Goal: Check status: Verify the current state of an ongoing process or item

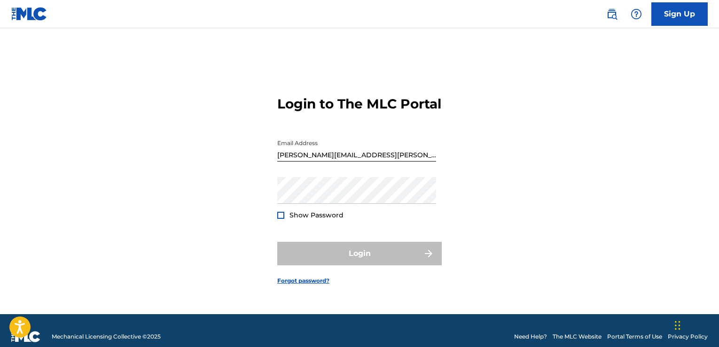
scroll to position [12, 0]
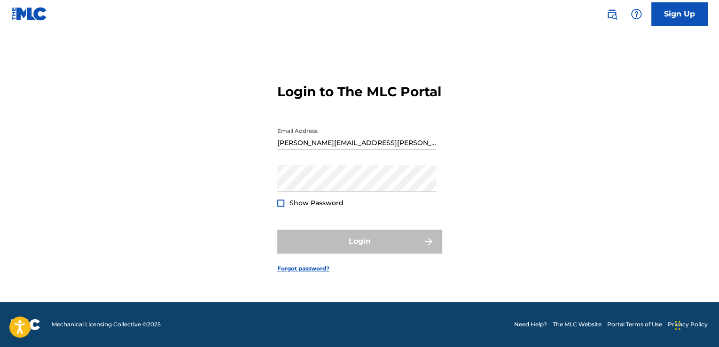
click at [299, 221] on form "Login to The MLC Portal Email Address [PERSON_NAME][EMAIL_ADDRESS][PERSON_NAME]…" at bounding box center [359, 170] width 164 height 263
click at [327, 207] on span "Show Password" at bounding box center [316, 203] width 54 height 8
click at [316, 273] on link "Forgot password?" at bounding box center [303, 269] width 52 height 8
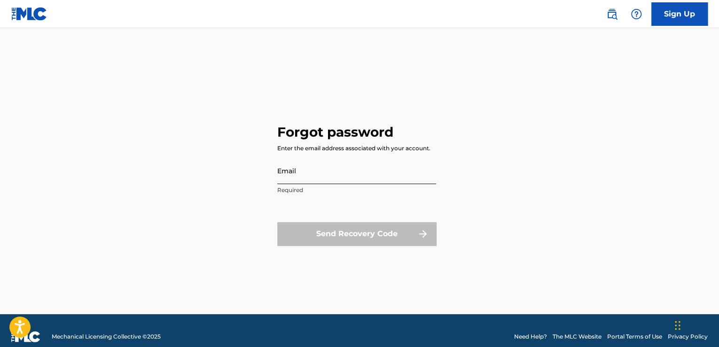
click at [393, 177] on input "Email" at bounding box center [356, 170] width 159 height 27
type input "[PERSON_NAME][EMAIL_ADDRESS][PERSON_NAME][DOMAIN_NAME]"
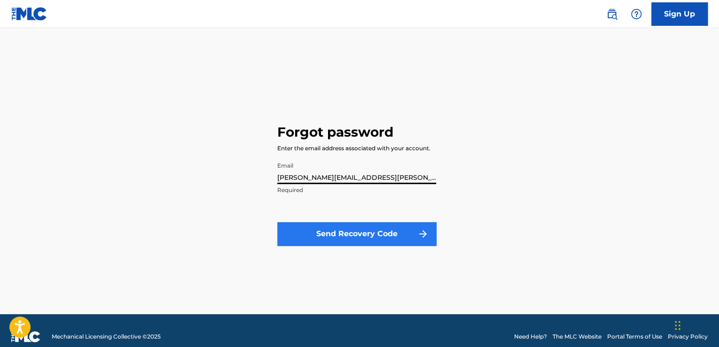
click at [401, 234] on button "Send Recovery Code" at bounding box center [356, 233] width 159 height 23
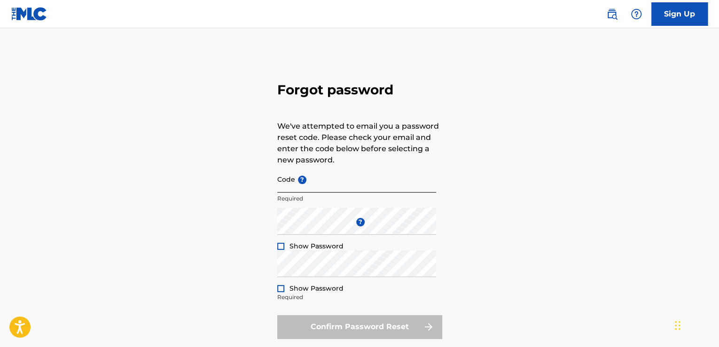
click at [317, 184] on input "Code ?" at bounding box center [356, 179] width 159 height 27
click at [278, 188] on input "Code ?" at bounding box center [356, 179] width 159 height 27
click at [282, 185] on input "Code ?" at bounding box center [356, 179] width 159 height 27
paste input "FP_ea7cfb5433843f02aa1f7a49acd9"
type input "FP_ea7cfb5433843f02aa1f7a49acd9"
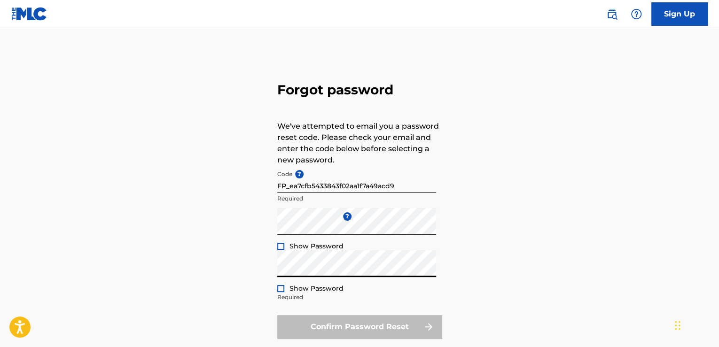
click at [282, 249] on div at bounding box center [280, 246] width 7 height 7
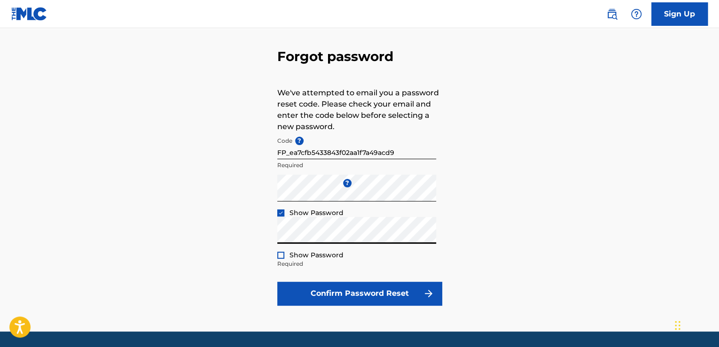
scroll to position [47, 0]
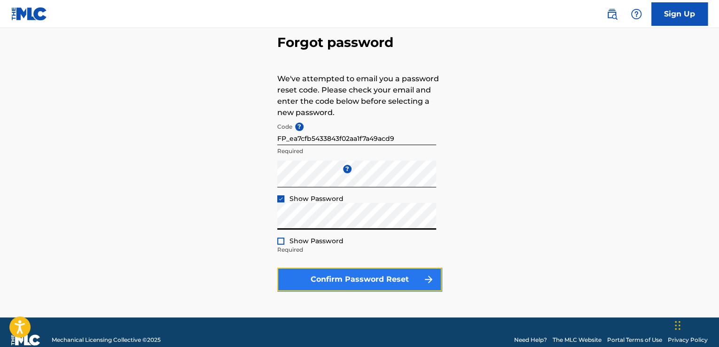
click at [402, 279] on button "Confirm Password Reset" at bounding box center [359, 279] width 164 height 23
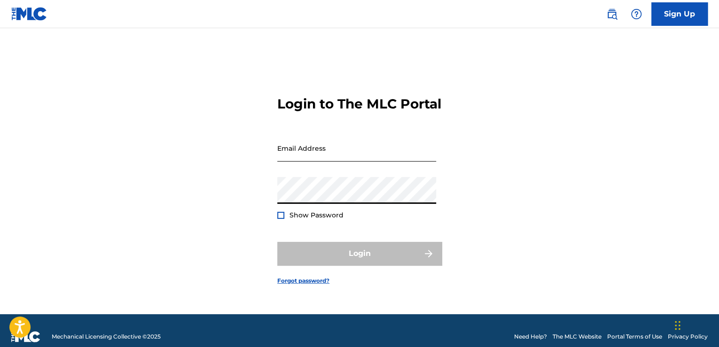
click at [423, 162] on input "Email Address" at bounding box center [356, 148] width 159 height 27
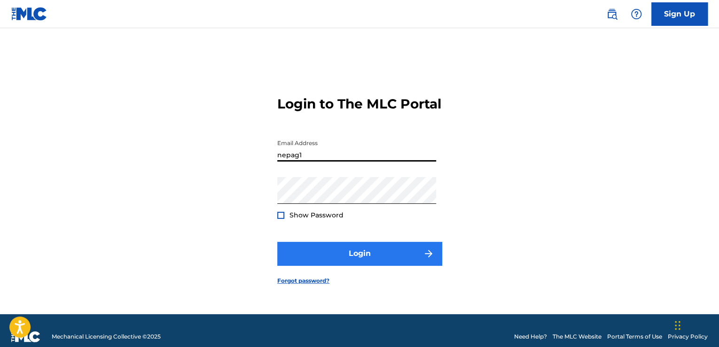
click at [398, 262] on button "Login" at bounding box center [359, 253] width 164 height 23
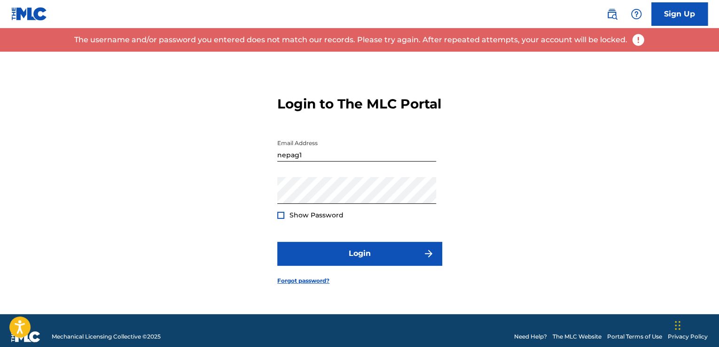
click at [389, 162] on input "nepag1" at bounding box center [356, 148] width 159 height 27
click at [383, 162] on input "nepag1" at bounding box center [356, 148] width 159 height 27
click at [381, 161] on input "nepag1" at bounding box center [356, 148] width 159 height 27
type input "[PERSON_NAME][EMAIL_ADDRESS][PERSON_NAME][DOMAIN_NAME]"
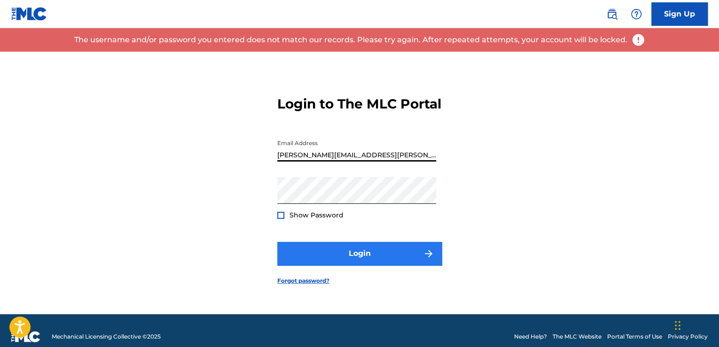
click at [412, 264] on button "Login" at bounding box center [359, 253] width 164 height 23
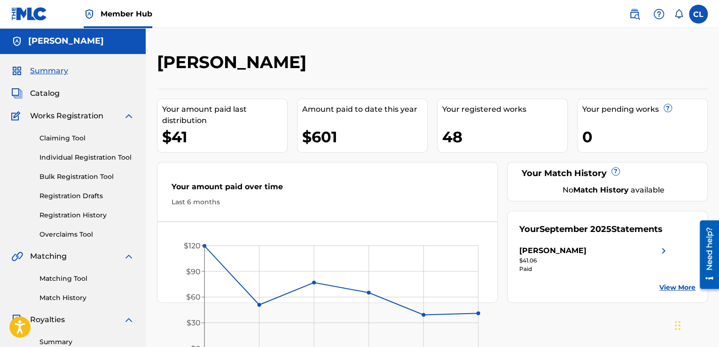
click at [562, 270] on div "Paid" at bounding box center [594, 269] width 150 height 8
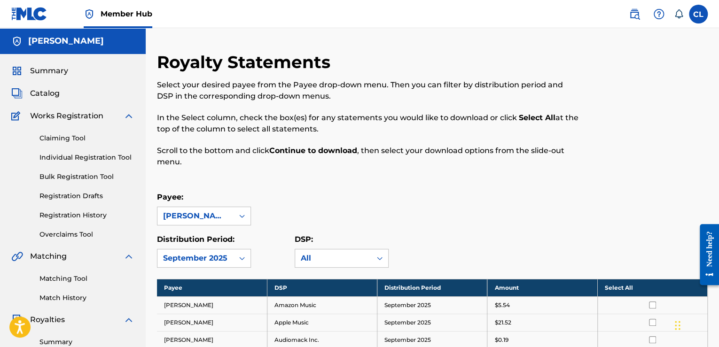
scroll to position [2, 0]
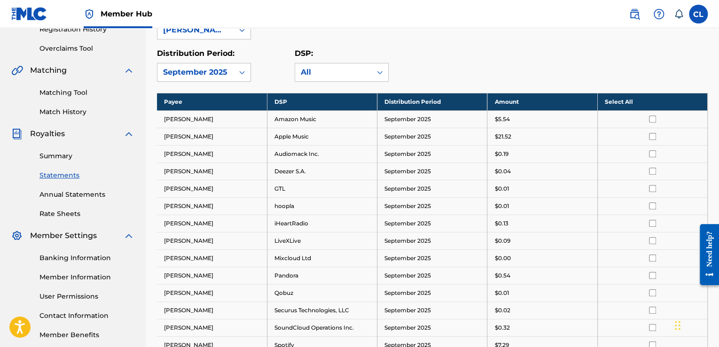
scroll to position [187, 0]
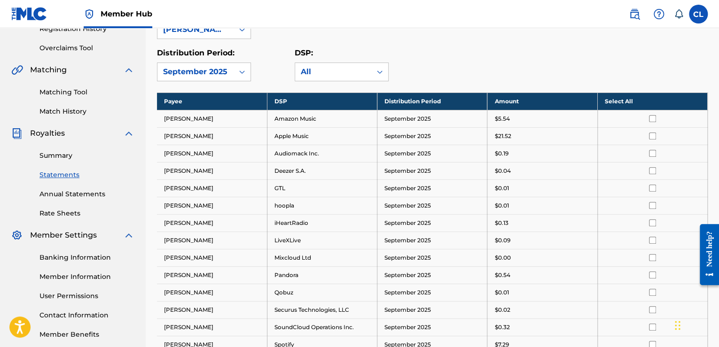
click at [79, 178] on link "Statements" at bounding box center [86, 175] width 95 height 10
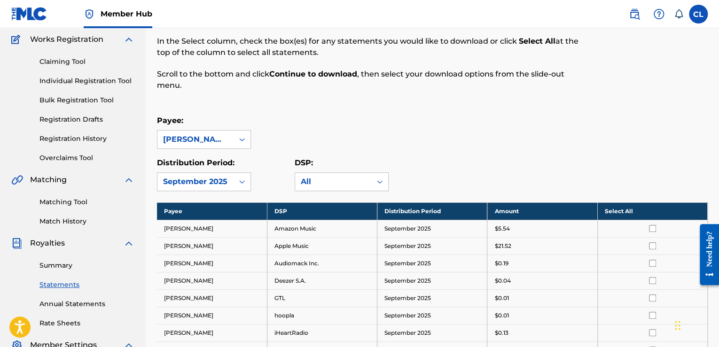
scroll to position [78, 0]
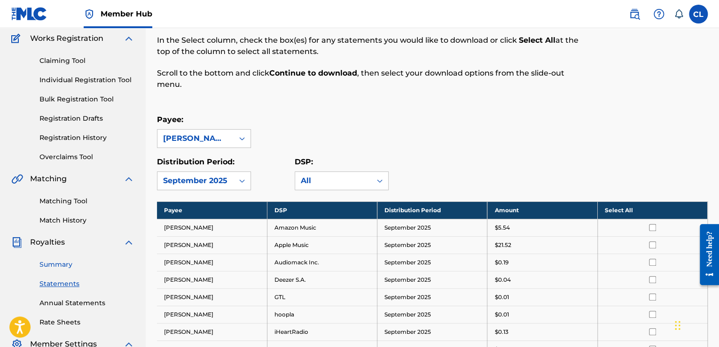
click at [67, 267] on link "Summary" at bounding box center [86, 265] width 95 height 10
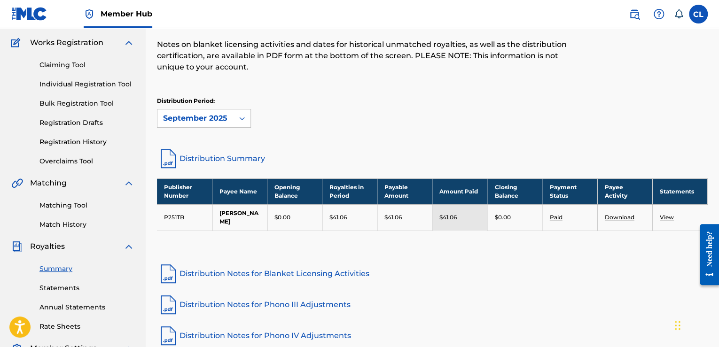
scroll to position [74, 0]
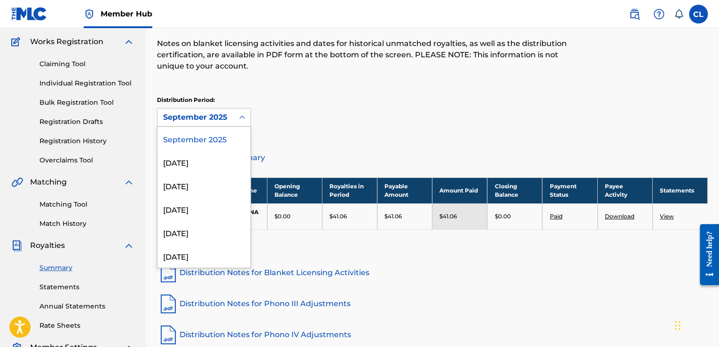
click at [224, 168] on div "August 2025" at bounding box center [203, 161] width 93 height 23
click at [218, 188] on div "July 2025" at bounding box center [203, 185] width 93 height 23
click at [211, 216] on div "June 2025" at bounding box center [203, 208] width 93 height 23
click at [211, 247] on div "April 2025" at bounding box center [203, 255] width 93 height 23
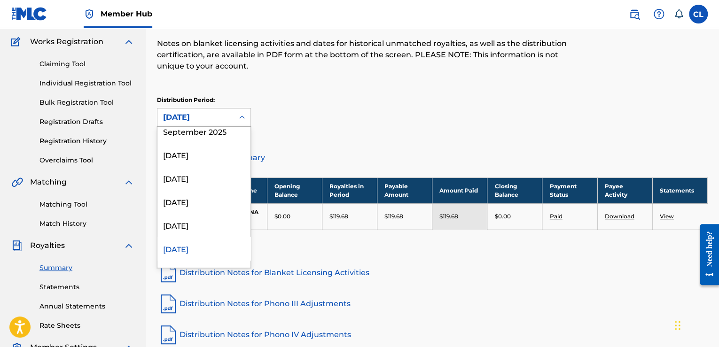
click at [211, 229] on div "May 2025" at bounding box center [203, 224] width 93 height 23
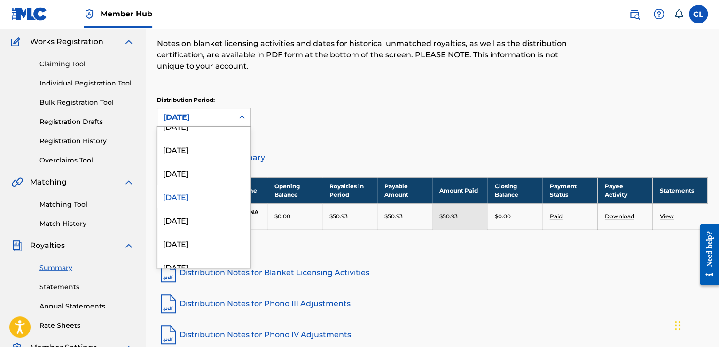
click at [211, 223] on div "April 2025" at bounding box center [203, 219] width 93 height 23
click at [211, 227] on div "March 2025" at bounding box center [203, 217] width 93 height 23
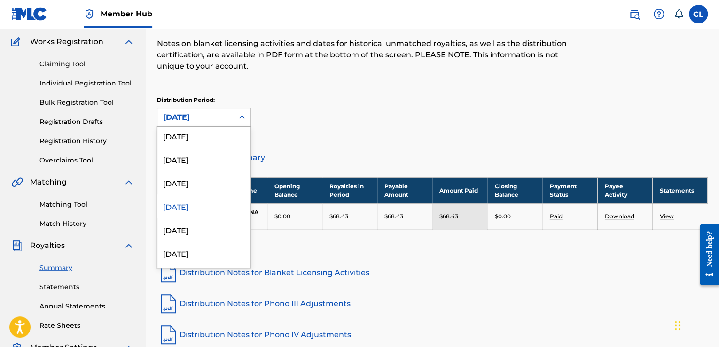
scroll to position [74, 0]
click at [214, 237] on div "February 2025" at bounding box center [203, 229] width 93 height 23
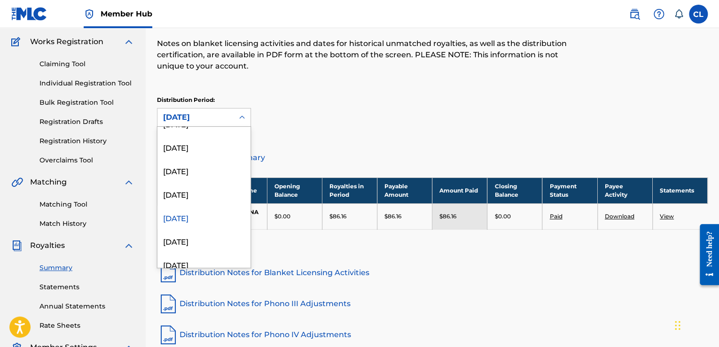
scroll to position [101, 0]
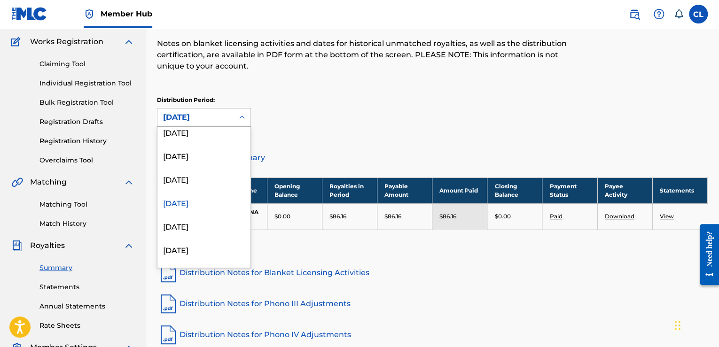
click at [214, 227] on div "January 2025" at bounding box center [203, 225] width 93 height 23
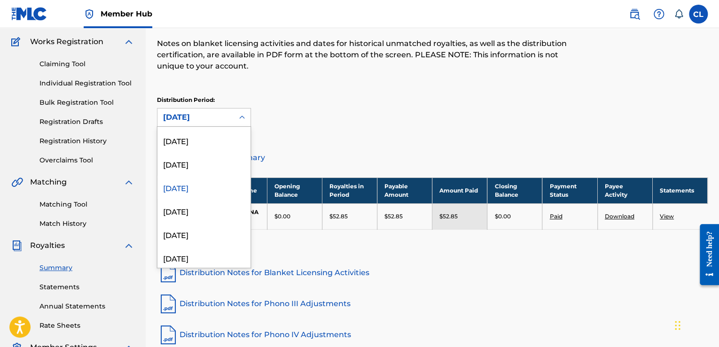
click at [221, 223] on div "November 2024" at bounding box center [203, 234] width 93 height 23
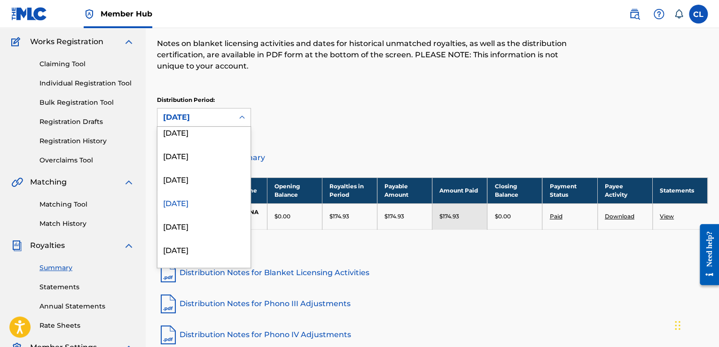
scroll to position [172, 0]
click at [208, 227] on div "October 2024" at bounding box center [203, 224] width 93 height 23
click at [221, 227] on div "September 2024" at bounding box center [203, 222] width 93 height 23
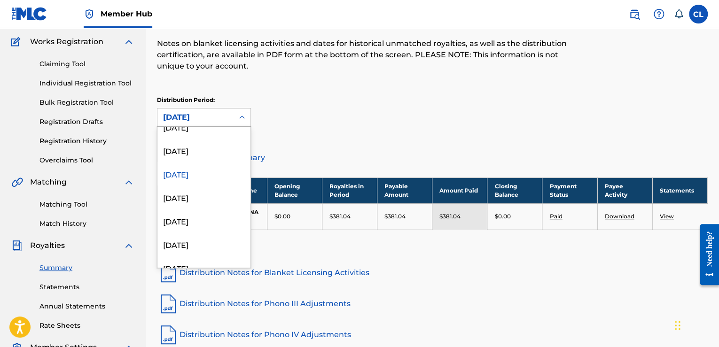
click at [214, 203] on div "August 2024" at bounding box center [203, 197] width 93 height 23
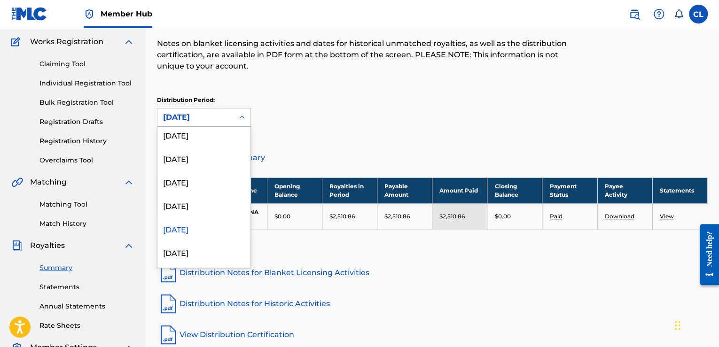
scroll to position [220, 0]
click at [342, 135] on div "Royalties Select your desired distribution period from the drop-down menu to se…" at bounding box center [432, 61] width 551 height 169
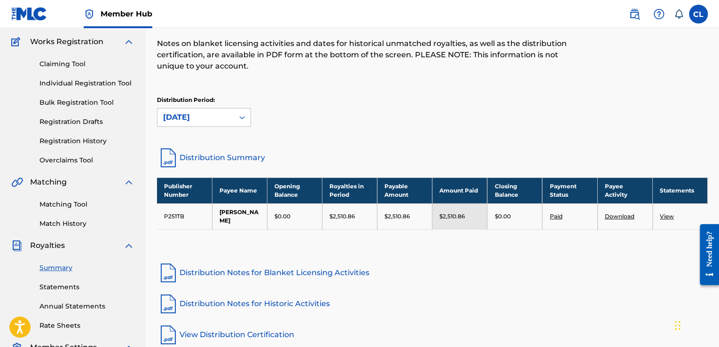
click at [669, 213] on link "View" at bounding box center [667, 216] width 14 height 7
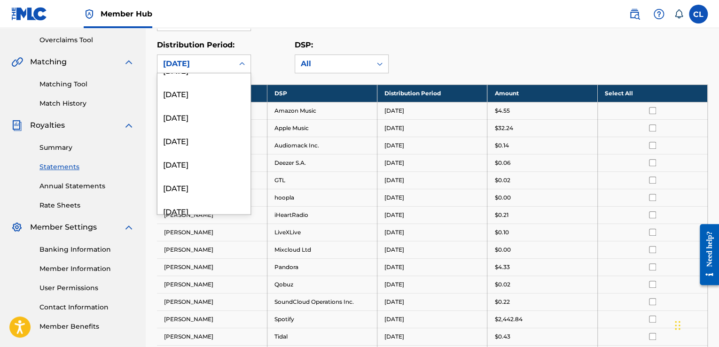
scroll to position [1128, 0]
click at [209, 212] on div "April 2021" at bounding box center [203, 202] width 93 height 23
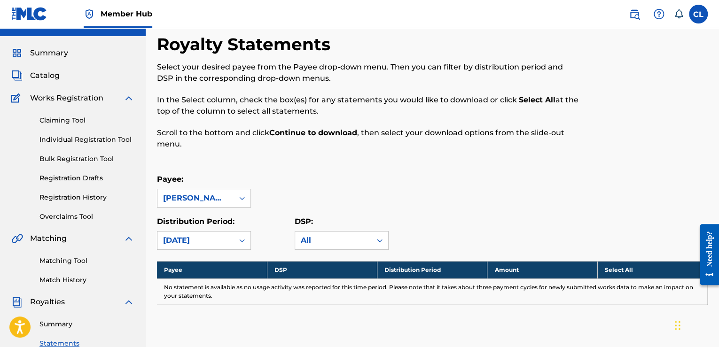
scroll to position [0, 0]
